Goal: Task Accomplishment & Management: Use online tool/utility

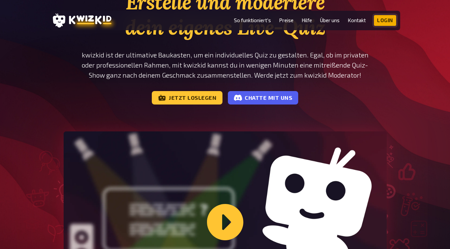
click at [383, 20] on link "Login" at bounding box center [385, 20] width 22 height 11
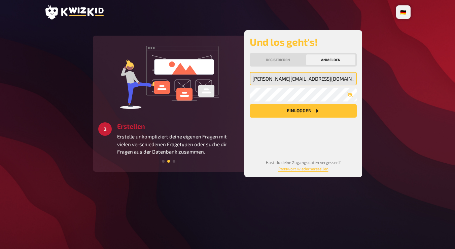
type input "[EMAIL_ADDRESS][DOMAIN_NAME]"
click at [274, 63] on button "Registrieren" at bounding box center [278, 60] width 54 height 11
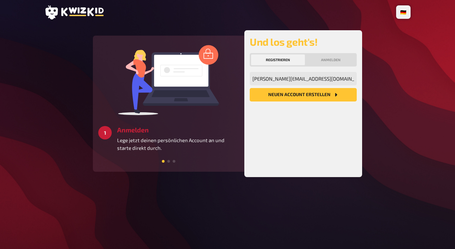
click at [306, 97] on button "Neuen Account Erstellen" at bounding box center [303, 94] width 107 height 13
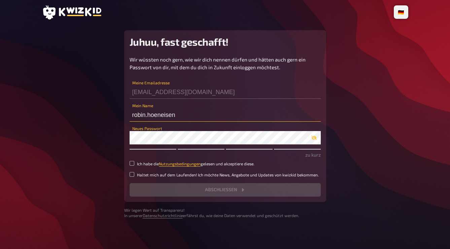
click at [180, 115] on input "robin.hoeneisen" at bounding box center [225, 114] width 191 height 13
type input "Der Zebra"
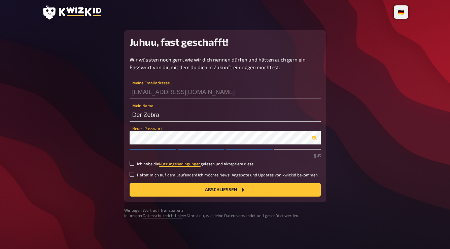
click at [263, 128] on div "Neues Passwort" at bounding box center [225, 135] width 191 height 20
click at [133, 163] on input "Ich habe die Nutzungsbedingungen gelesen und akzeptiere diese." at bounding box center [132, 163] width 5 height 5
checkbox input "true"
click at [163, 190] on button "Abschließen" at bounding box center [225, 189] width 191 height 13
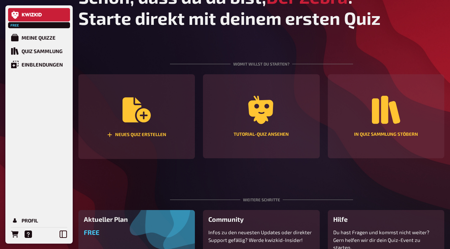
scroll to position [22, 0]
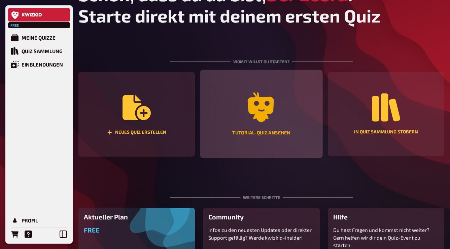
click at [244, 94] on div "Tutorial-Quiz ansehen" at bounding box center [261, 114] width 123 height 88
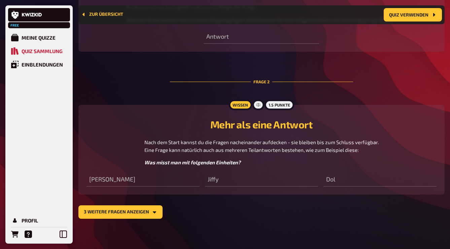
scroll to position [335, 0]
click at [140, 210] on button "3 weitere Fragen anzeigen" at bounding box center [120, 212] width 84 height 13
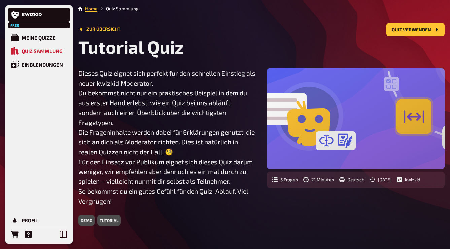
scroll to position [0, 0]
click at [303, 123] on div at bounding box center [356, 118] width 178 height 101
click at [282, 183] on div "5 Fragen 21 Minuten Deutsch [DATE] kwizkid" at bounding box center [356, 180] width 178 height 16
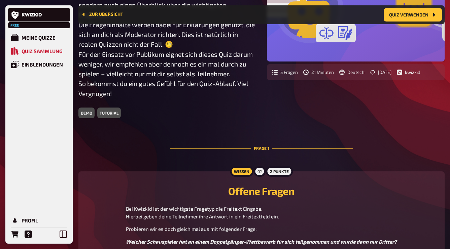
scroll to position [112, 0]
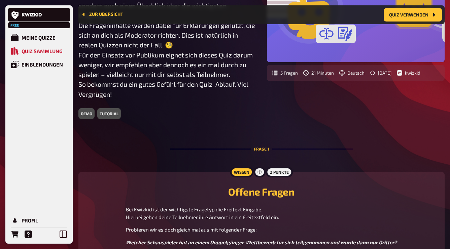
click at [85, 113] on div "demo" at bounding box center [86, 113] width 16 height 11
click at [137, 112] on div "demo tutorial" at bounding box center [167, 113] width 178 height 11
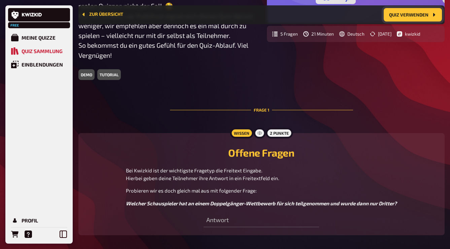
click at [405, 16] on button "Quiz verwenden" at bounding box center [413, 14] width 58 height 13
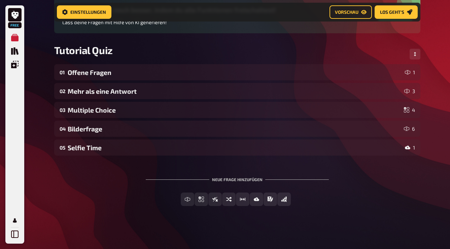
scroll to position [73, 0]
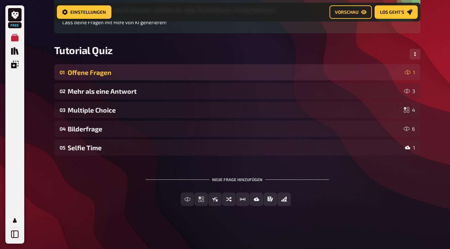
click at [111, 76] on div "Offene Fragen" at bounding box center [235, 73] width 335 height 8
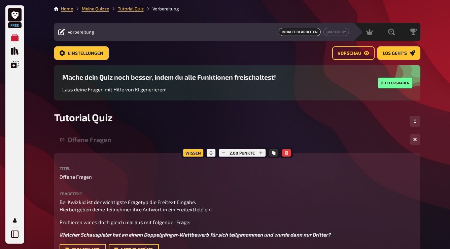
scroll to position [0, 0]
click at [397, 51] on span "Los geht's" at bounding box center [395, 53] width 24 height 5
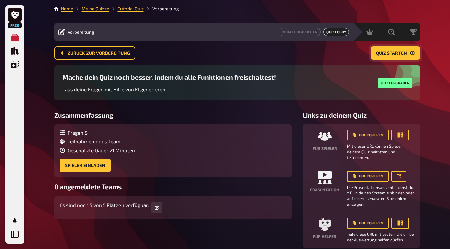
click at [405, 55] on span "Quiz starten" at bounding box center [391, 53] width 31 height 5
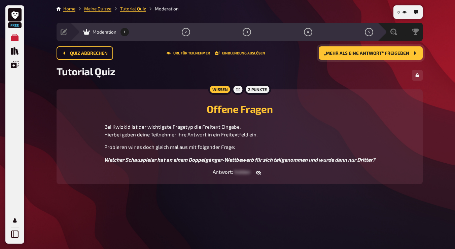
click at [342, 55] on span "„Mehr als eine Antwort“ freigeben" at bounding box center [366, 53] width 85 height 5
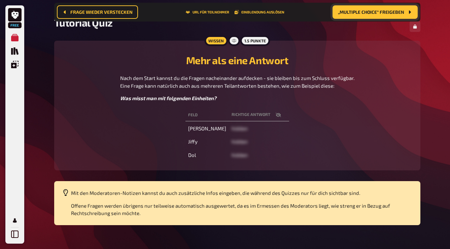
scroll to position [55, 0]
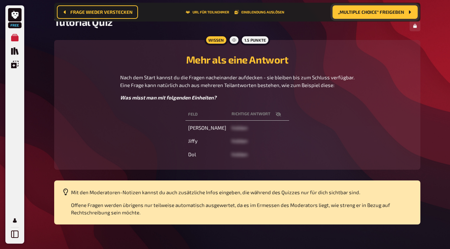
click at [203, 127] on td "[PERSON_NAME]" at bounding box center [206, 128] width 43 height 12
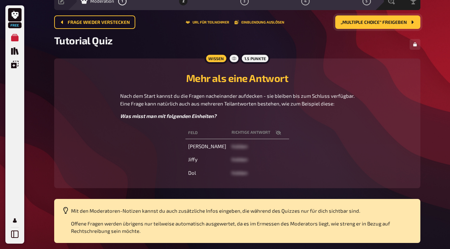
scroll to position [31, 0]
click at [365, 20] on span "„Multiple Choice“ freigeben" at bounding box center [374, 22] width 66 height 5
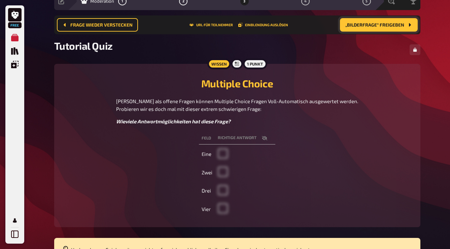
scroll to position [67, 0]
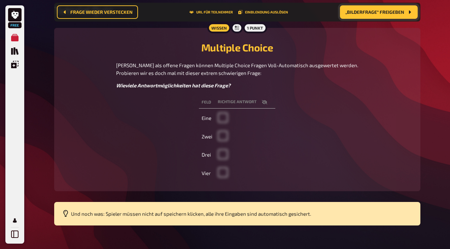
click at [225, 171] on td at bounding box center [245, 173] width 60 height 17
click at [207, 171] on td "Vier" at bounding box center [207, 173] width 16 height 17
click at [220, 171] on td at bounding box center [245, 173] width 60 height 17
click at [371, 11] on span "„Bilderfrage“ freigeben" at bounding box center [374, 12] width 59 height 5
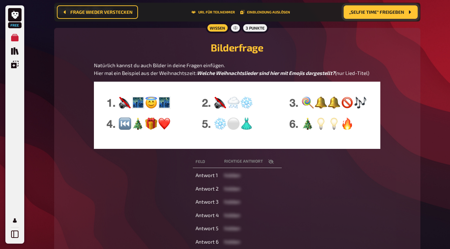
click at [371, 11] on span "„Selfie Time“ freigeben" at bounding box center [376, 12] width 55 height 5
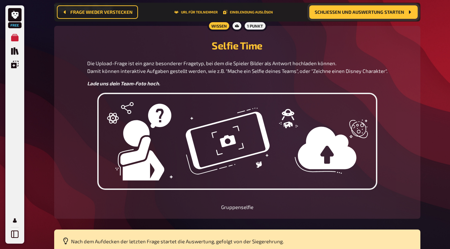
scroll to position [60, 0]
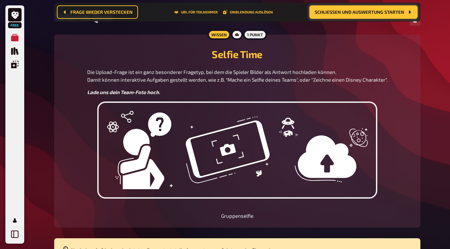
click at [353, 7] on button "Schließen und Auswertung starten" at bounding box center [363, 11] width 108 height 13
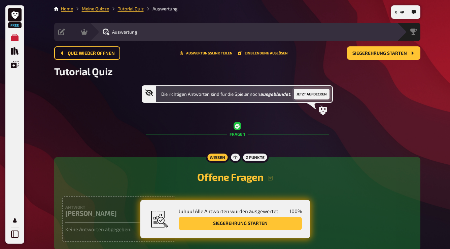
click at [305, 96] on button "Jetzt aufdecken" at bounding box center [312, 94] width 36 height 11
click at [301, 93] on button "Wieder ausblenden" at bounding box center [304, 94] width 42 height 11
click at [301, 93] on button "Jetzt aufdecken" at bounding box center [312, 94] width 36 height 11
click at [301, 93] on button "Wieder ausblenden" at bounding box center [304, 94] width 42 height 11
click at [14, 15] on icon at bounding box center [14, 15] width 7 height 8
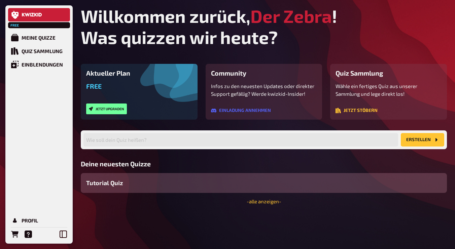
click at [413, 136] on button "Erstellen" at bounding box center [422, 139] width 43 height 13
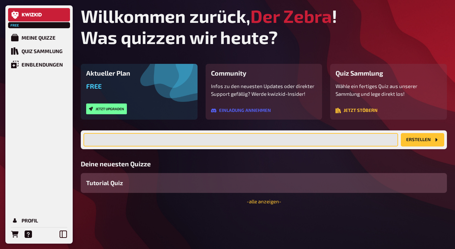
type input "P"
type input "Crazy Pubquiz"
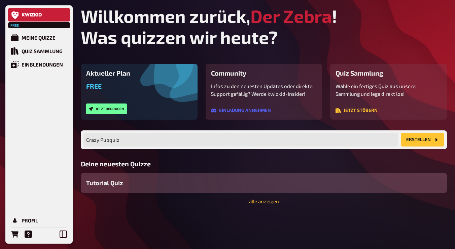
click at [426, 138] on button "Erstellen" at bounding box center [422, 139] width 43 height 13
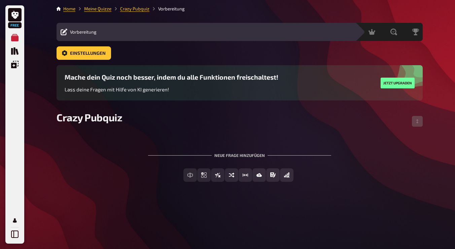
click at [68, 32] on div "Vorbereitung" at bounding box center [79, 32] width 36 height 7
click at [87, 44] on main "Home Meine Quizze Crazy Pubquiz Vorbereitung Vorbereitung Inhalte Bearbeiten Qu…" at bounding box center [240, 99] width 366 height 188
click at [87, 57] on button "Einstellungen" at bounding box center [84, 52] width 55 height 13
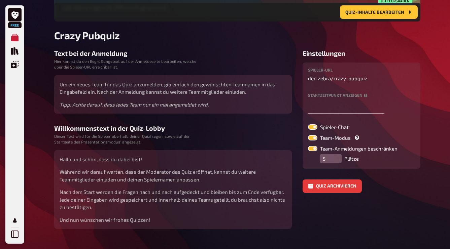
scroll to position [93, 0]
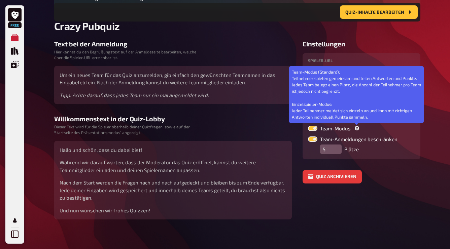
click at [358, 129] on icon at bounding box center [357, 128] width 4 height 4
click at [308, 126] on input "Team-Modus Team-Modus (Standard): Teilnehmer spielen gemeinsam und teilen Antwo…" at bounding box center [308, 126] width 0 height 0
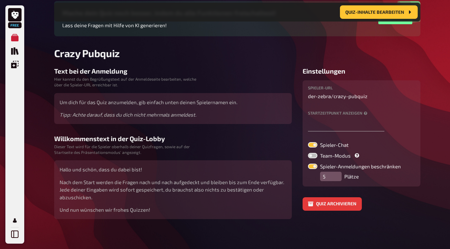
click at [311, 152] on div "Spieler-Chat Team-Modus Spieler-Anmeldungen beschränken 5 Plätze" at bounding box center [361, 161] width 107 height 39
click at [311, 156] on label at bounding box center [312, 155] width 9 height 5
click at [308, 153] on input "Team-Modus" at bounding box center [308, 153] width 0 height 0
checkbox input "true"
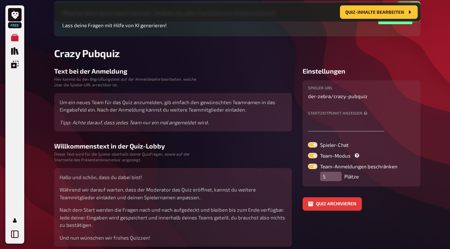
click at [314, 145] on label at bounding box center [312, 144] width 9 height 5
click at [308, 142] on input "Spieler-Chat" at bounding box center [308, 142] width 0 height 0
click at [313, 146] on label at bounding box center [312, 144] width 9 height 5
click at [308, 142] on input "Spieler-Chat" at bounding box center [308, 142] width 0 height 0
checkbox input "true"
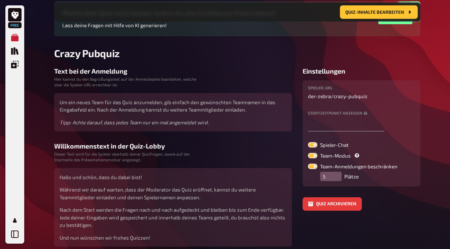
scroll to position [95, 0]
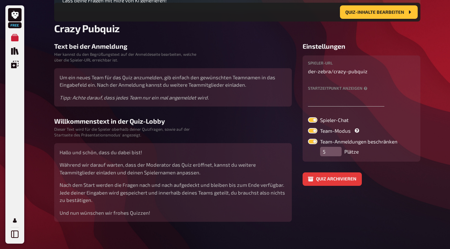
click at [314, 142] on label at bounding box center [312, 141] width 9 height 5
click at [308, 139] on input "Team-Anmeldungen beschränken" at bounding box center [308, 139] width 0 height 0
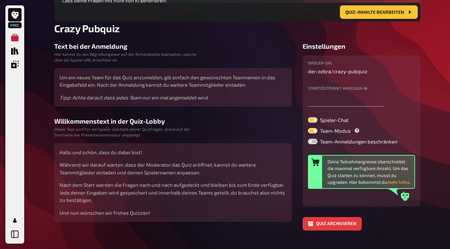
click at [314, 142] on label at bounding box center [312, 141] width 9 height 5
click at [308, 139] on input "Team-Anmeldungen beschränken" at bounding box center [308, 139] width 0 height 0
checkbox input "true"
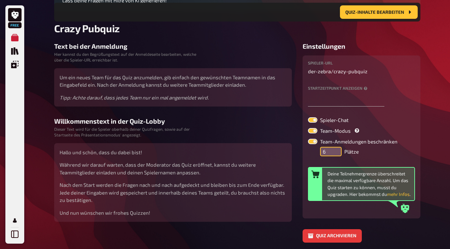
click at [337, 150] on input "6" at bounding box center [331, 151] width 22 height 9
drag, startPoint x: 328, startPoint y: 156, endPoint x: 312, endPoint y: 156, distance: 15.8
click at [312, 156] on div "Team-Anmeldungen beschränken 6 Plätze" at bounding box center [361, 148] width 107 height 18
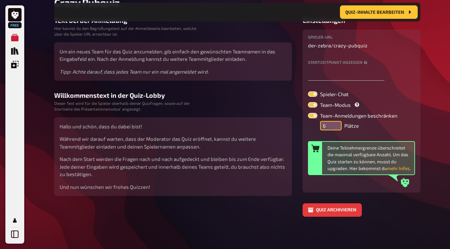
scroll to position [120, 0]
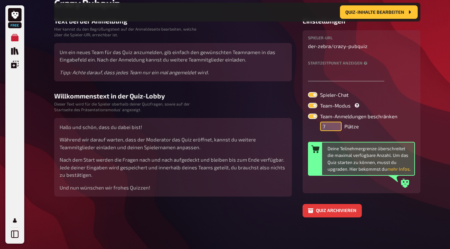
click at [337, 124] on input "7" at bounding box center [331, 126] width 22 height 9
click at [337, 124] on input "8" at bounding box center [331, 126] width 22 height 9
click at [337, 124] on input "9" at bounding box center [331, 126] width 22 height 9
click at [337, 124] on input "10" at bounding box center [331, 126] width 22 height 9
click at [337, 124] on input "11" at bounding box center [331, 126] width 22 height 9
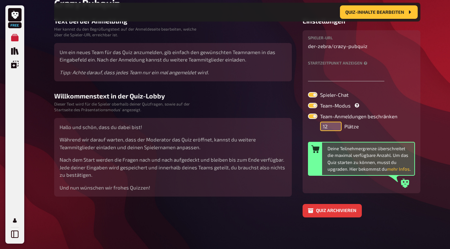
click at [337, 124] on input "12" at bounding box center [331, 126] width 22 height 9
click at [337, 124] on input "13" at bounding box center [331, 126] width 22 height 9
click at [337, 124] on input "14" at bounding box center [331, 126] width 22 height 9
click at [337, 124] on input "15" at bounding box center [331, 126] width 22 height 9
click at [337, 124] on input "16" at bounding box center [331, 126] width 22 height 9
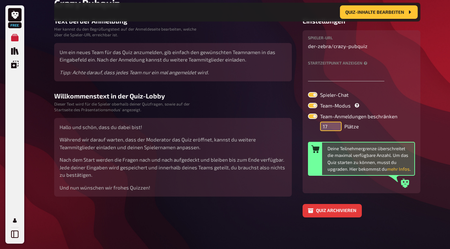
click at [337, 124] on input "17" at bounding box center [331, 126] width 22 height 9
click at [337, 124] on input "18" at bounding box center [331, 126] width 22 height 9
click at [337, 124] on input "19" at bounding box center [331, 126] width 22 height 9
click at [337, 124] on input "20" at bounding box center [331, 126] width 22 height 9
click at [337, 124] on input "21" at bounding box center [331, 126] width 22 height 9
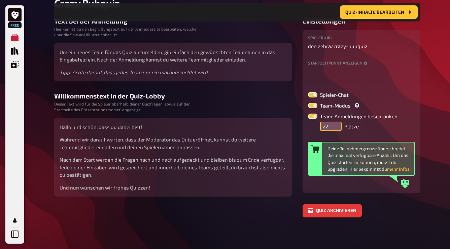
click at [337, 124] on input "22" at bounding box center [331, 126] width 22 height 9
click at [337, 124] on input "23" at bounding box center [331, 126] width 22 height 9
click at [337, 124] on input "24" at bounding box center [331, 126] width 22 height 9
click at [337, 124] on input "25" at bounding box center [331, 126] width 22 height 9
click at [378, 128] on div "25 Plätze" at bounding box center [367, 126] width 95 height 9
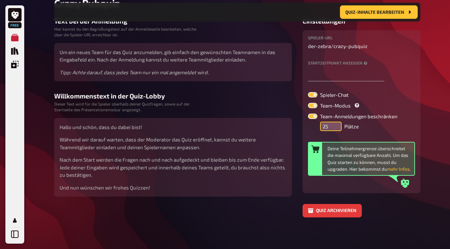
click at [327, 127] on input "25" at bounding box center [331, 126] width 22 height 9
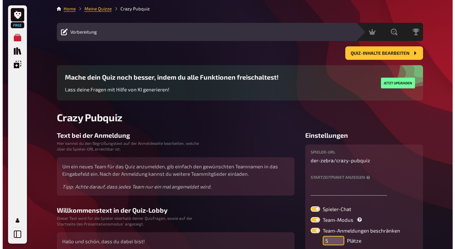
scroll to position [0, 0]
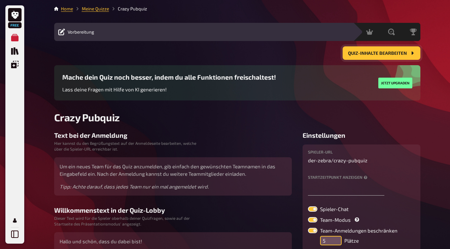
type input "5"
click at [367, 51] on span "Quiz-Inhalte bearbeiten" at bounding box center [377, 53] width 59 height 5
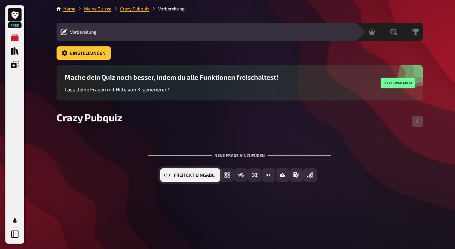
click at [191, 174] on span "Freitext Eingabe" at bounding box center [194, 175] width 41 height 5
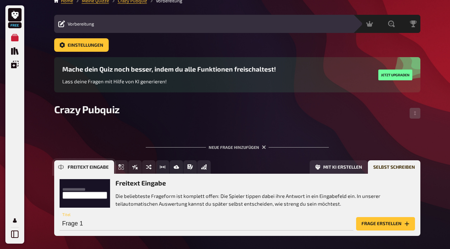
scroll to position [37, 0]
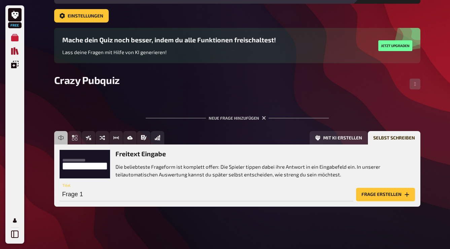
click at [13, 51] on icon "Quiz Sammlung" at bounding box center [14, 50] width 7 height 7
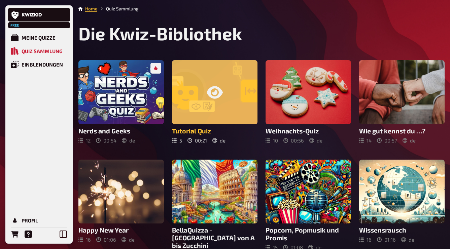
click at [228, 122] on div at bounding box center [215, 92] width 86 height 64
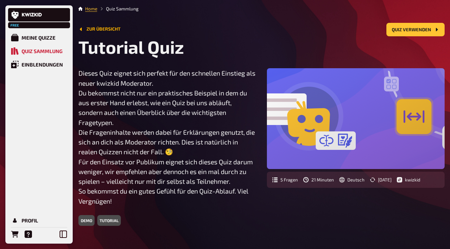
click at [94, 27] on button "Zur Übersicht" at bounding box center [99, 29] width 42 height 5
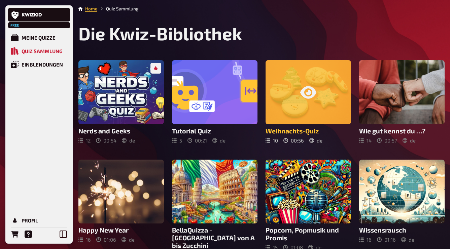
click at [300, 86] on div at bounding box center [309, 92] width 86 height 64
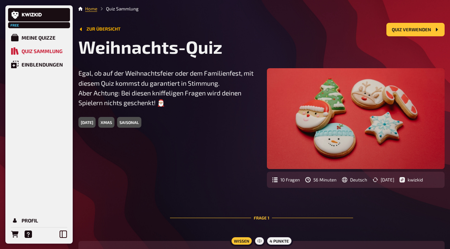
click at [90, 27] on button "Zur Übersicht" at bounding box center [99, 29] width 42 height 5
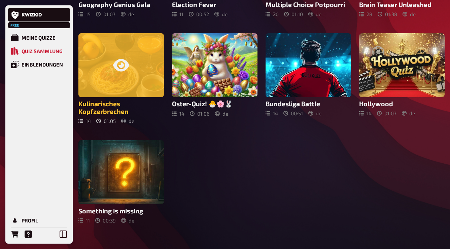
scroll to position [340, 0]
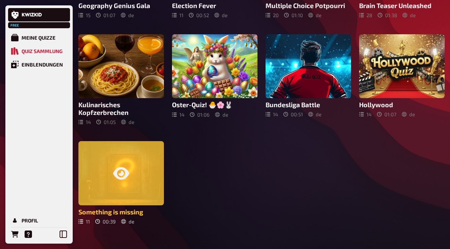
click at [123, 167] on icon at bounding box center [121, 173] width 16 height 12
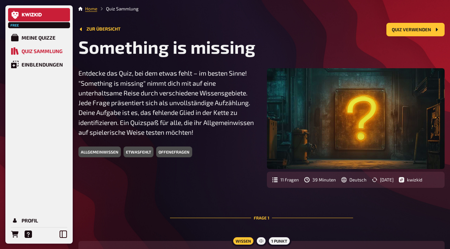
click at [25, 15] on icon at bounding box center [32, 15] width 20 height 4
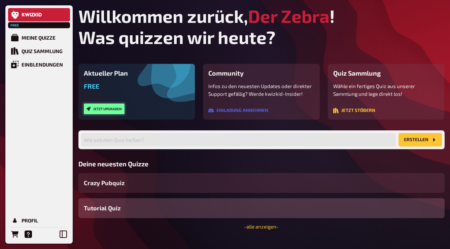
click at [105, 105] on button "Jetzt upgraden" at bounding box center [104, 109] width 41 height 11
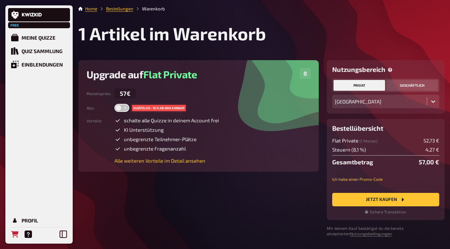
click at [412, 83] on button "geschäftlich" at bounding box center [412, 85] width 52 height 11
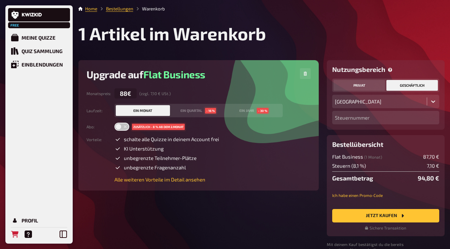
click at [356, 89] on button "privat" at bounding box center [360, 85] width 52 height 11
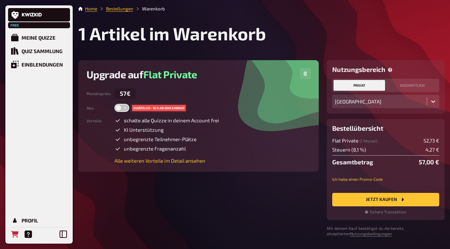
click at [122, 6] on li "Bestellungen" at bounding box center [115, 8] width 36 height 7
click at [121, 8] on link "Bestellungen" at bounding box center [119, 8] width 27 height 5
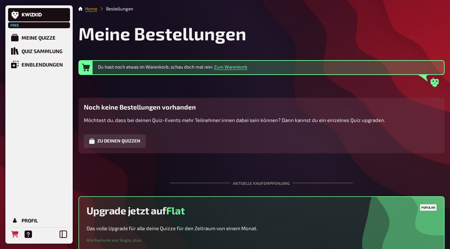
click at [90, 7] on link "Home" at bounding box center [91, 8] width 12 height 5
